Goal: Transaction & Acquisition: Purchase product/service

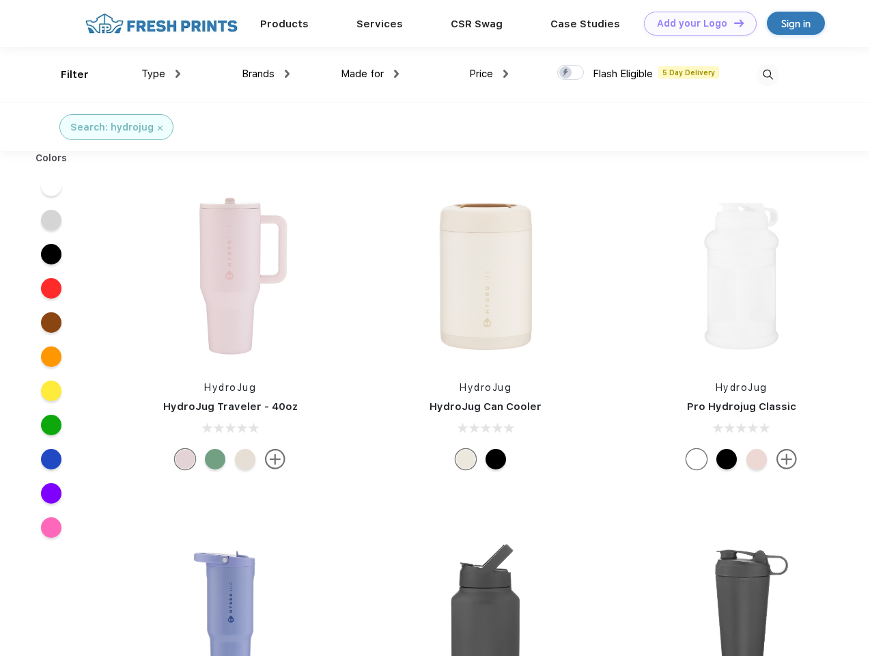
click at [695, 23] on link "Add your Logo Design Tool" at bounding box center [700, 24] width 113 height 24
click at [0, 0] on div "Design Tool" at bounding box center [0, 0] width 0 height 0
click at [733, 23] on link "Add your Logo Design Tool" at bounding box center [700, 24] width 113 height 24
click at [66, 74] on div "Filter" at bounding box center [75, 75] width 28 height 16
click at [161, 74] on span "Type" at bounding box center [153, 74] width 24 height 12
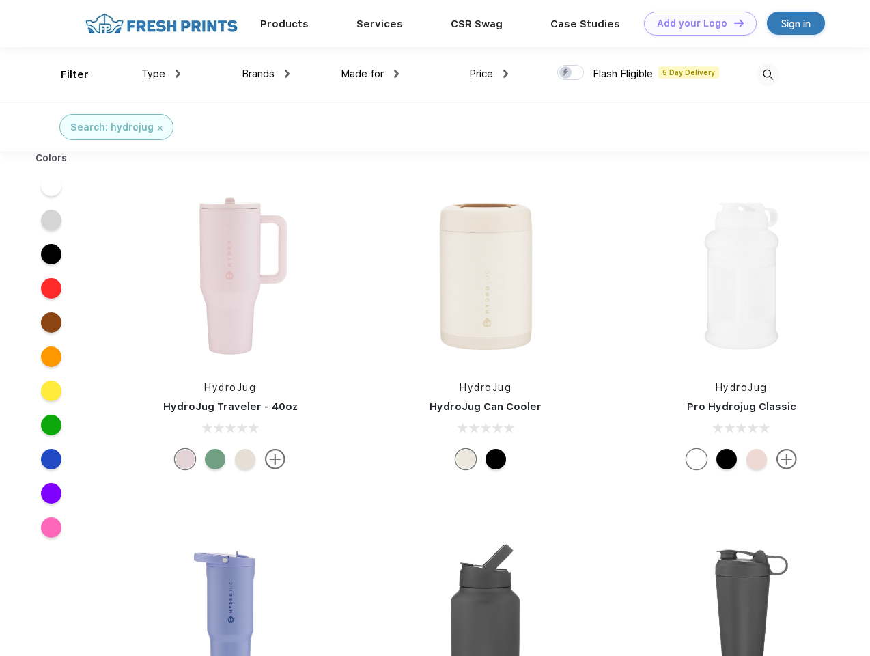
click at [266, 74] on span "Brands" at bounding box center [258, 74] width 33 height 12
click at [370, 74] on span "Made for" at bounding box center [362, 74] width 43 height 12
click at [489, 74] on span "Price" at bounding box center [481, 74] width 24 height 12
click at [571, 73] on div at bounding box center [570, 72] width 27 height 15
click at [566, 73] on input "checkbox" at bounding box center [561, 68] width 9 height 9
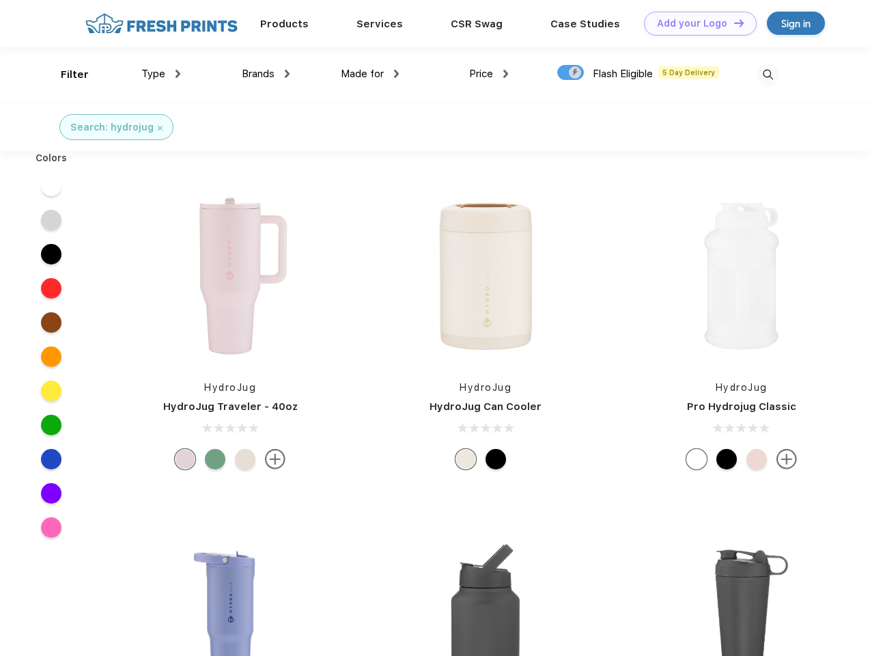
click at [768, 74] on img at bounding box center [768, 75] width 23 height 23
